Goal: Find specific fact: Find specific fact

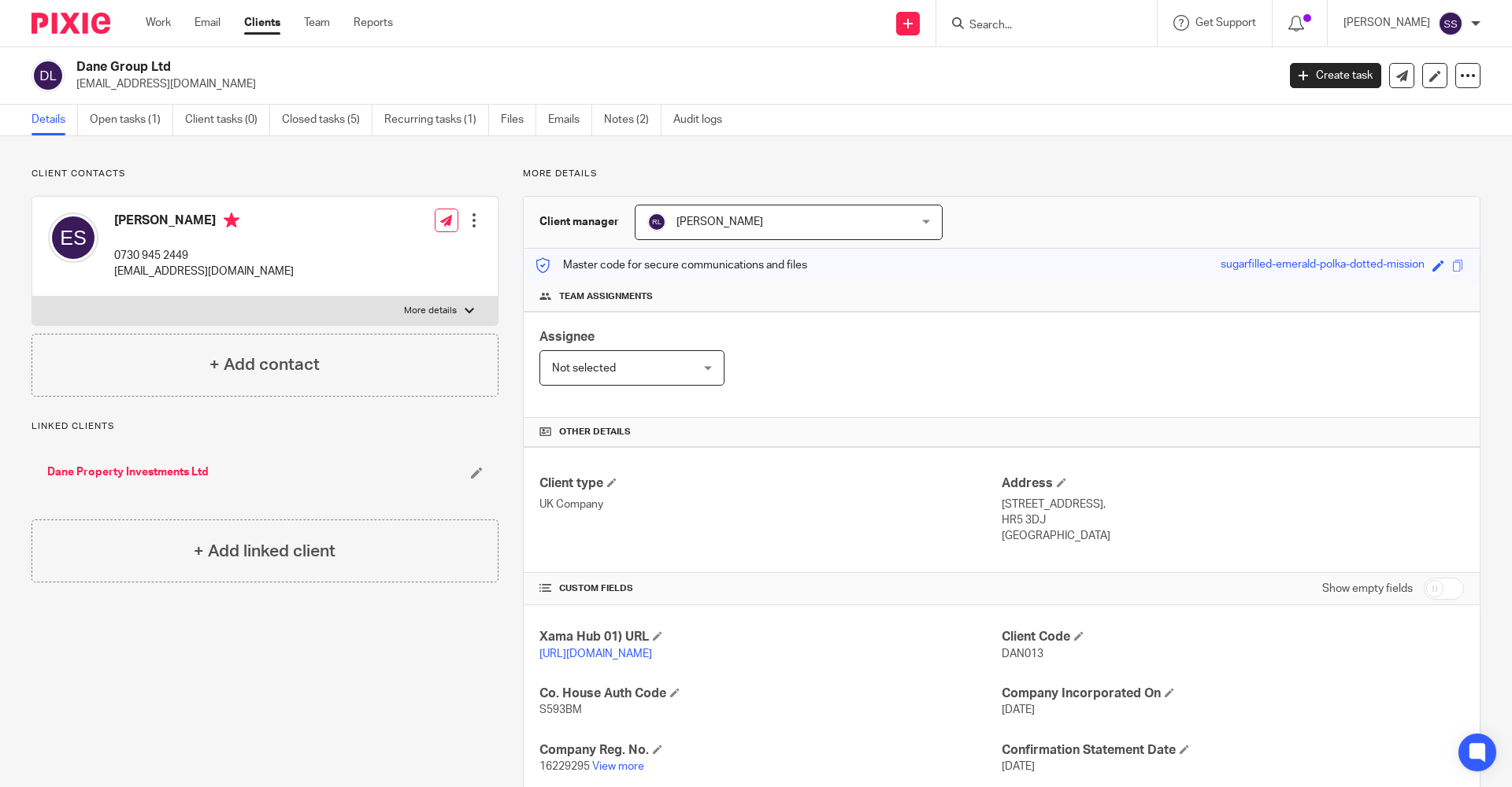
click at [998, 21] on input "Search" at bounding box center [1039, 25] width 141 height 14
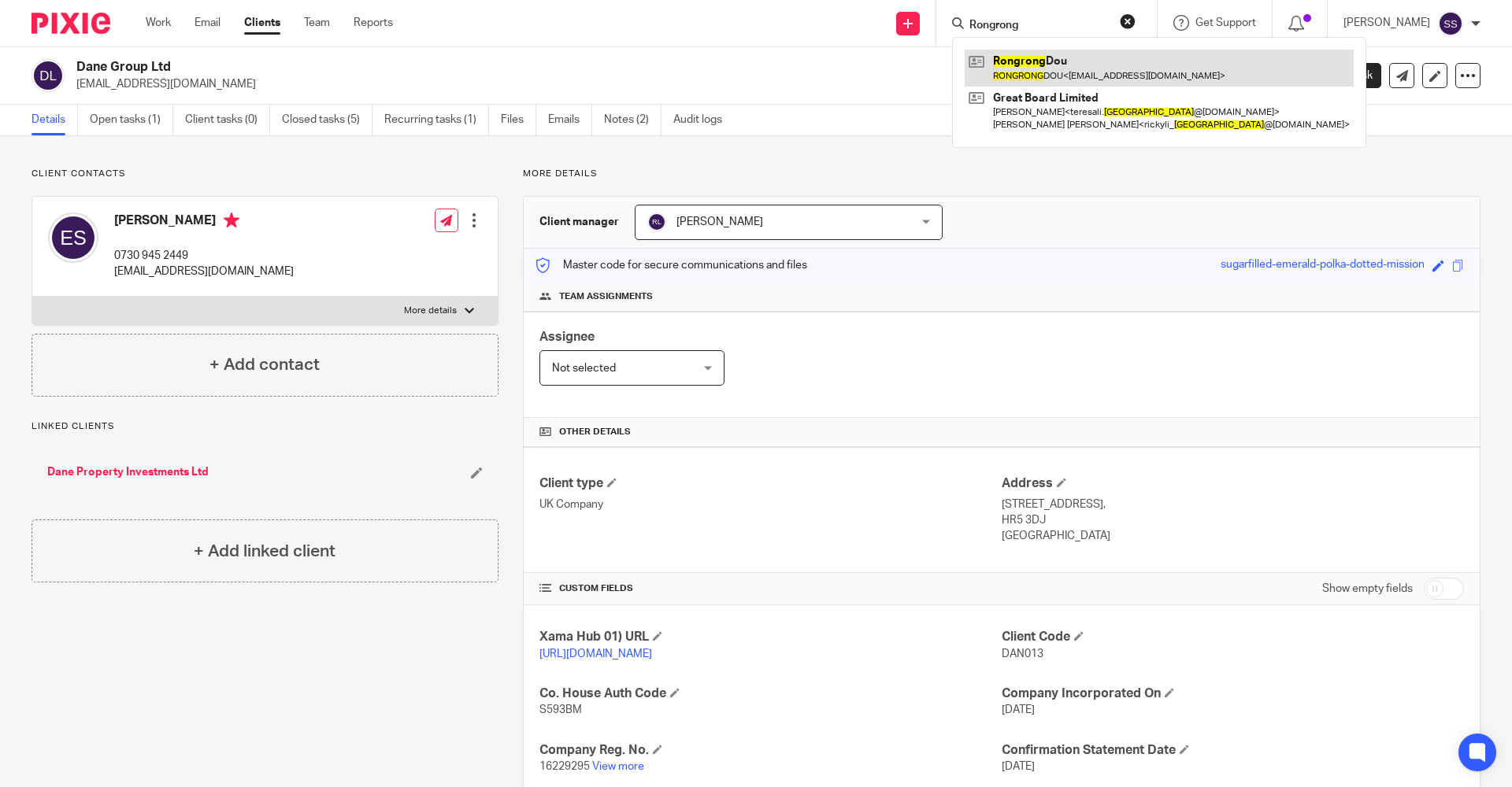
type input "Rongrong"
click at [1025, 61] on link at bounding box center [1159, 67] width 389 height 36
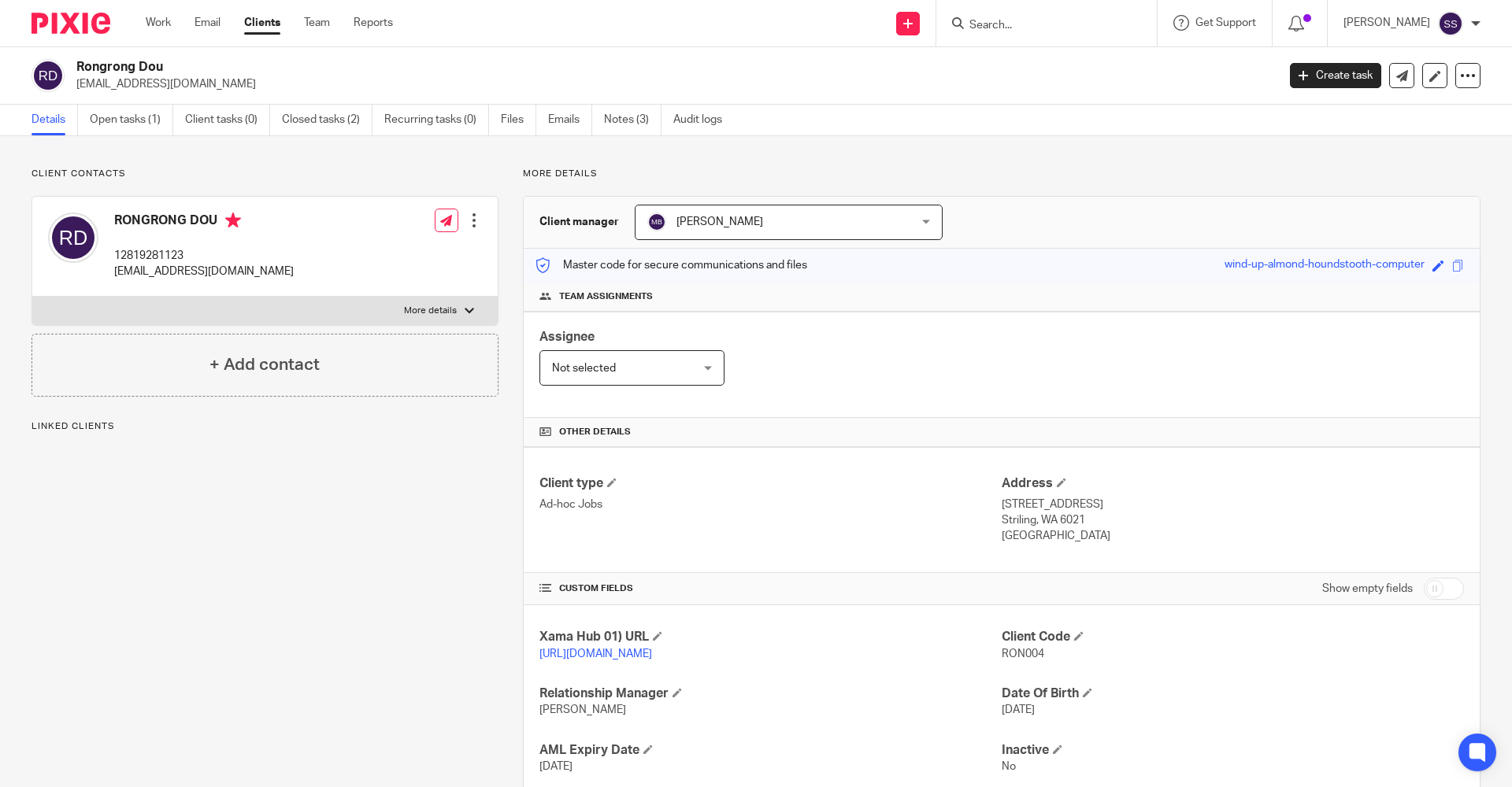
scroll to position [116, 0]
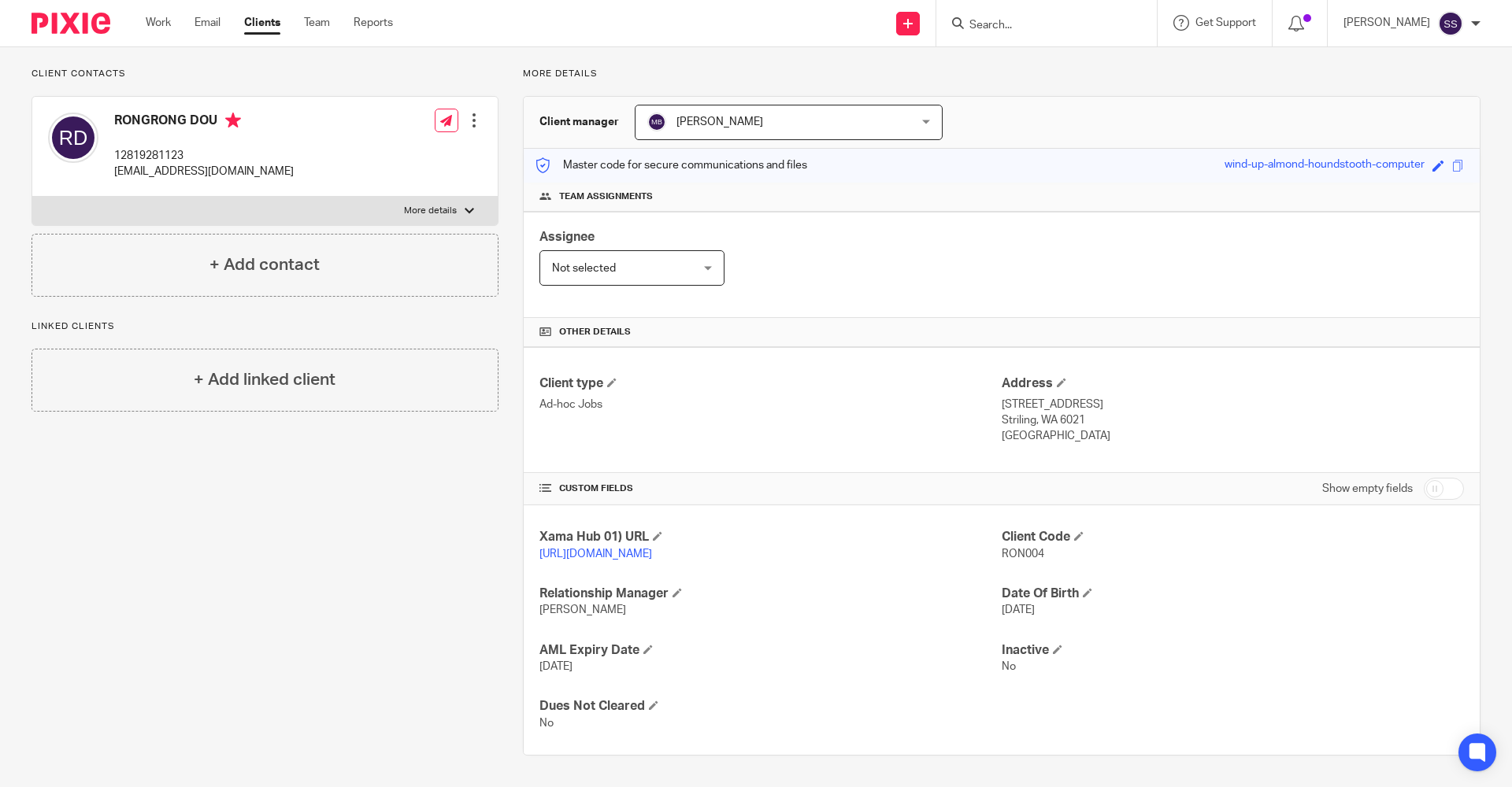
drag, startPoint x: 993, startPoint y: 390, endPoint x: 1023, endPoint y: 398, distance: 31.0
click at [1023, 398] on div "Client type Ad-hoc Jobs Address 5 Ferentino RD Striling, WA 6021 Western Austra…" at bounding box center [1002, 411] width 956 height 126
drag, startPoint x: 1023, startPoint y: 398, endPoint x: 1090, endPoint y: 403, distance: 67.2
click at [1090, 412] on p "Striling, WA 6021" at bounding box center [1232, 420] width 462 height 16
drag, startPoint x: 995, startPoint y: 388, endPoint x: 1083, endPoint y: 418, distance: 93.0
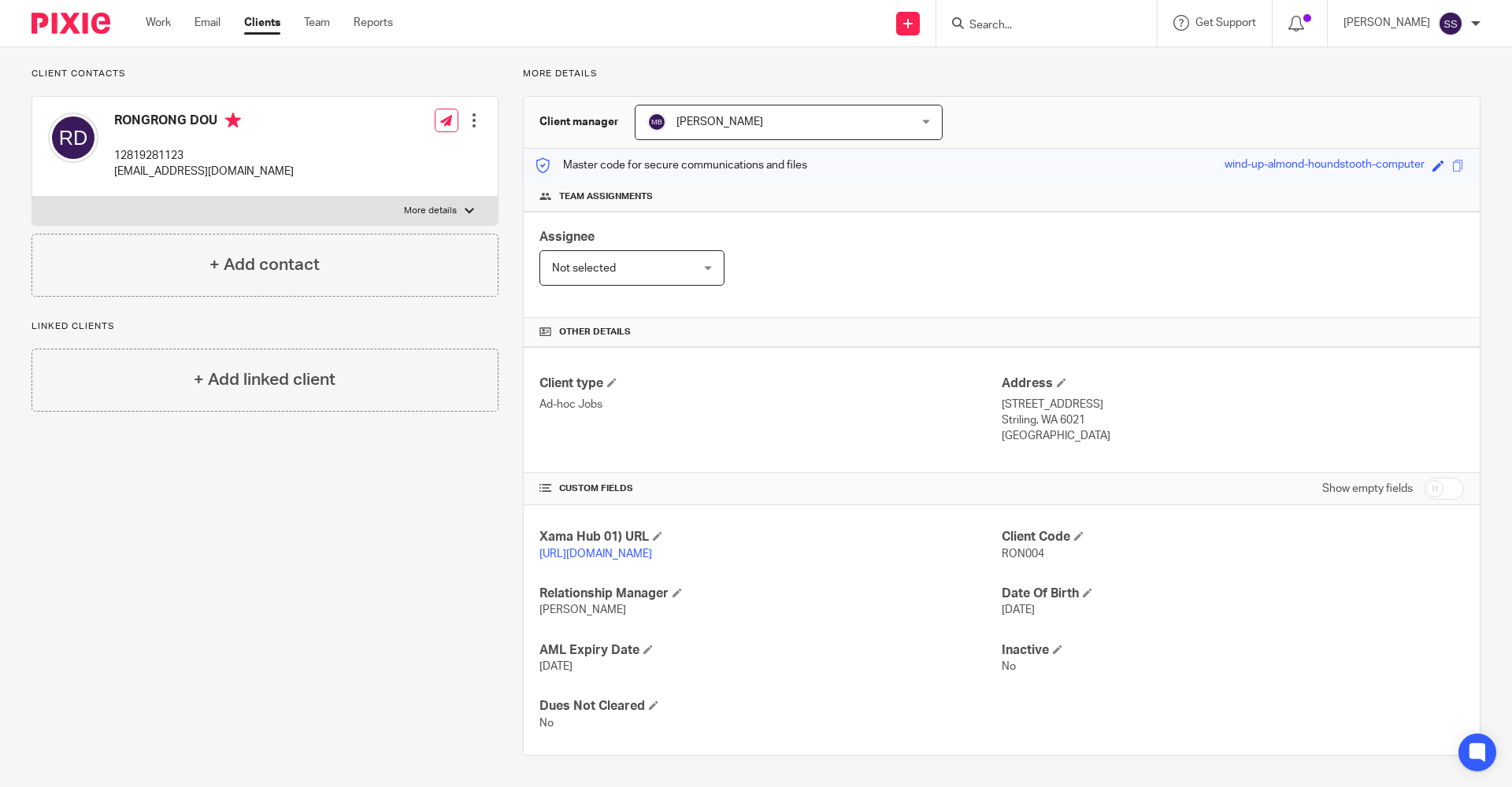
click at [1083, 418] on div "Address 5 Ferentino RD Striling, WA 6021 Western Australia" at bounding box center [1232, 410] width 462 height 69
copy div "5 Ferentino RD Striling, WA 6021 Western Australia"
click at [1015, 29] on input "Search" at bounding box center [1039, 25] width 141 height 14
